Goal: Check status: Check status

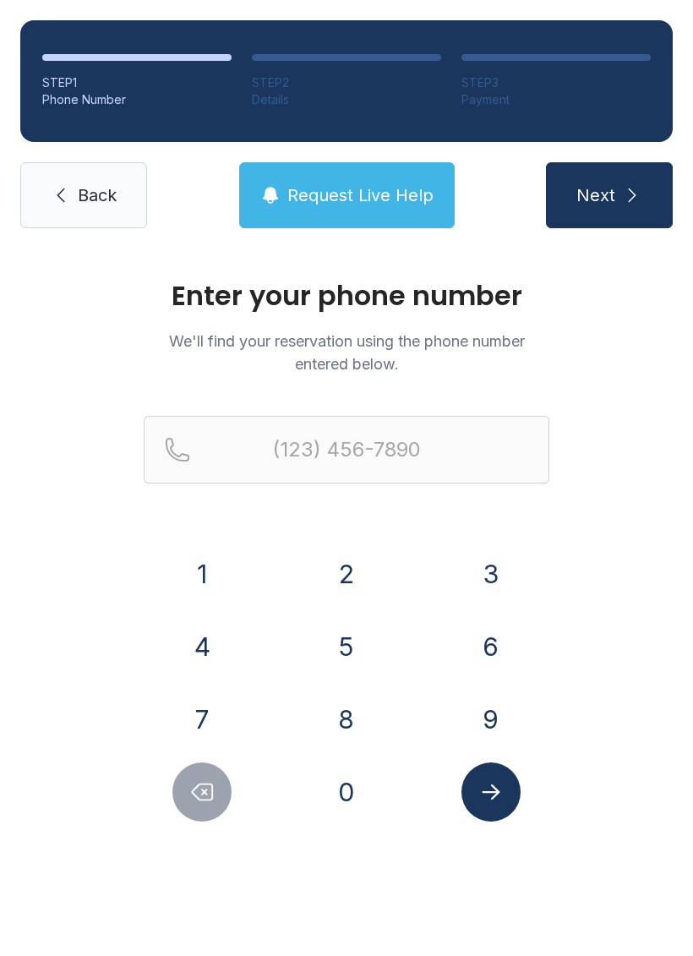
click at [342, 715] on button "8" at bounding box center [346, 719] width 59 height 59
click at [327, 762] on div "1 2 3 4 5 6 7 8 9 0" at bounding box center [347, 683] width 406 height 277
click at [485, 559] on button "3" at bounding box center [491, 574] width 59 height 59
click at [211, 780] on icon "Delete number" at bounding box center [201, 792] width 25 height 25
click at [358, 781] on button "0" at bounding box center [346, 792] width 59 height 59
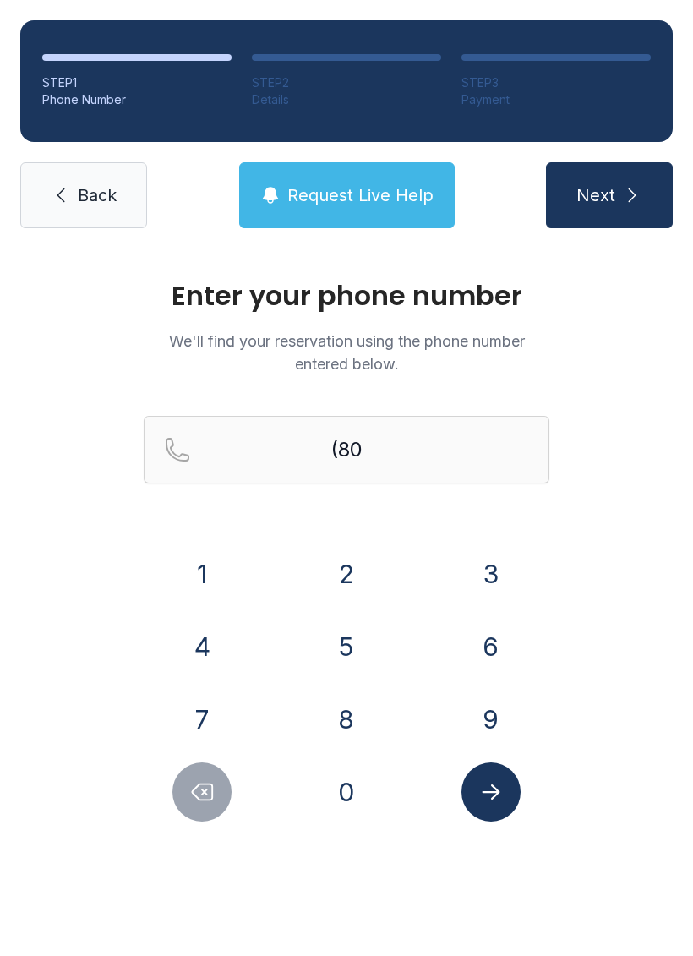
click at [490, 563] on button "3" at bounding box center [491, 574] width 59 height 59
click at [512, 650] on button "6" at bounding box center [491, 646] width 59 height 59
click at [356, 793] on button "0" at bounding box center [346, 792] width 59 height 59
click at [354, 660] on button "5" at bounding box center [346, 646] width 59 height 59
click at [215, 571] on button "1" at bounding box center [202, 574] width 59 height 59
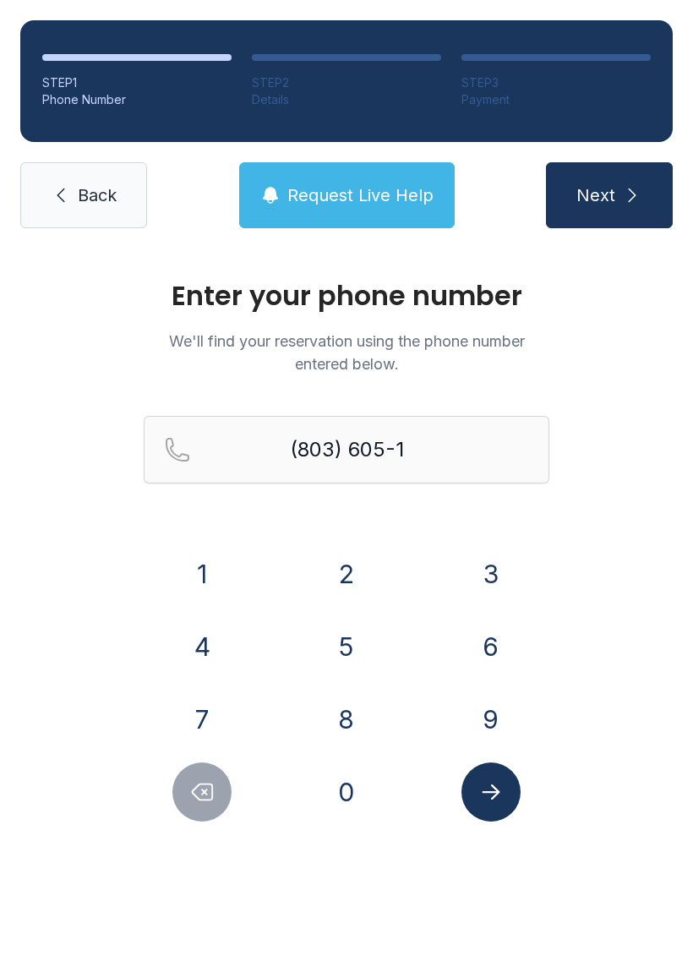
click at [507, 696] on button "9" at bounding box center [491, 719] width 59 height 59
click at [480, 648] on button "6" at bounding box center [491, 646] width 59 height 59
click at [498, 565] on button "3" at bounding box center [491, 574] width 59 height 59
type input "[PHONE_NUMBER]"
click at [499, 782] on icon "Submit lookup form" at bounding box center [491, 792] width 25 height 25
